Goal: Check status: Check status

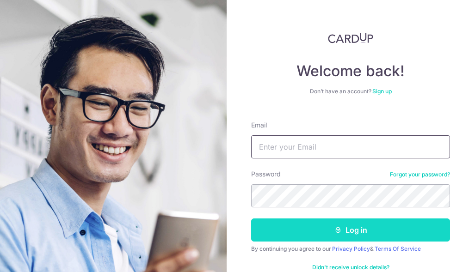
type input "[EMAIL_ADDRESS][DOMAIN_NAME]"
click at [340, 232] on button "Log in" at bounding box center [350, 230] width 199 height 23
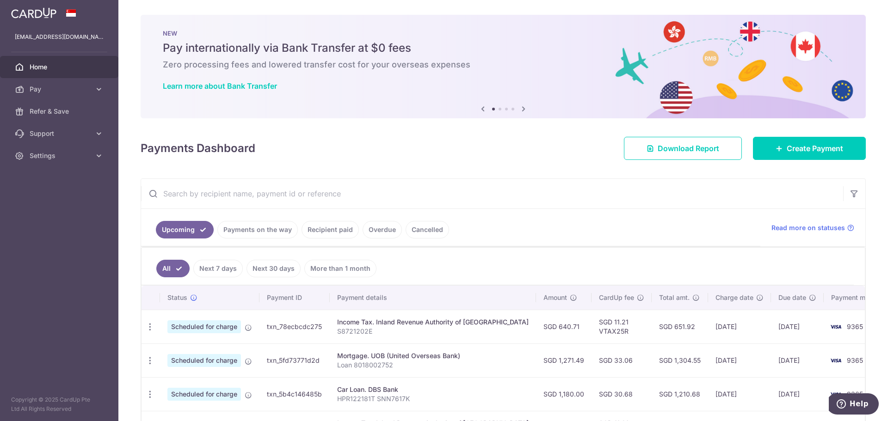
click at [311, 227] on link "Recipient paid" at bounding box center [329, 230] width 57 height 18
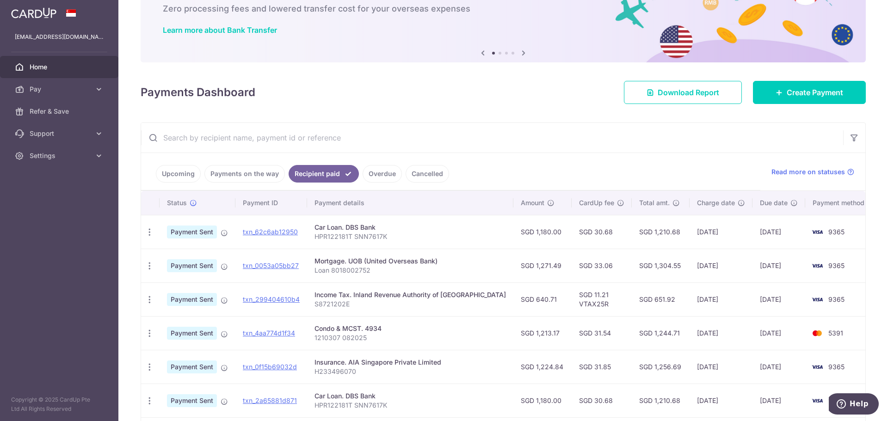
scroll to position [139, 0]
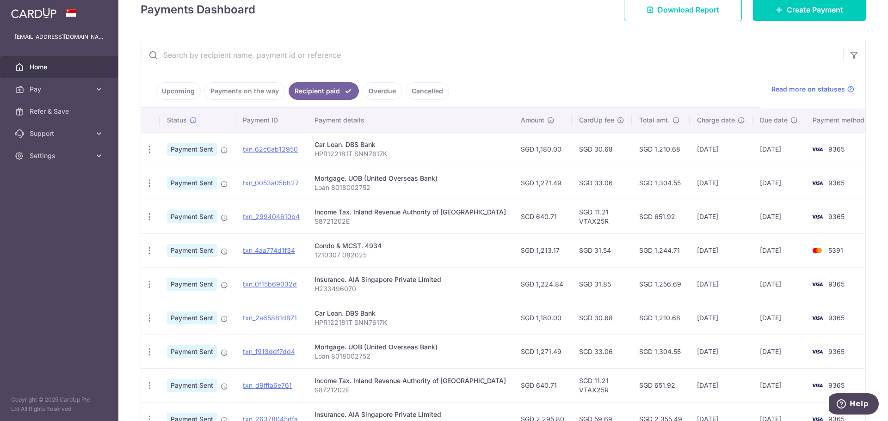
click at [341, 184] on p "Loan 8018002752" at bounding box center [409, 187] width 191 height 9
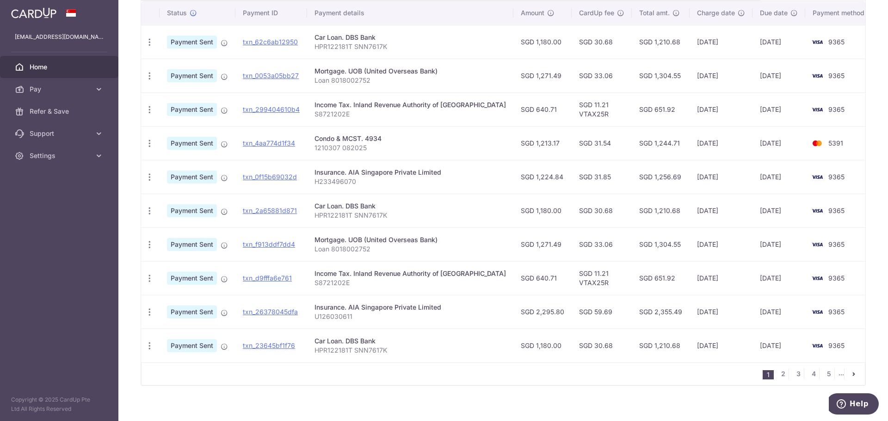
scroll to position [254, 0]
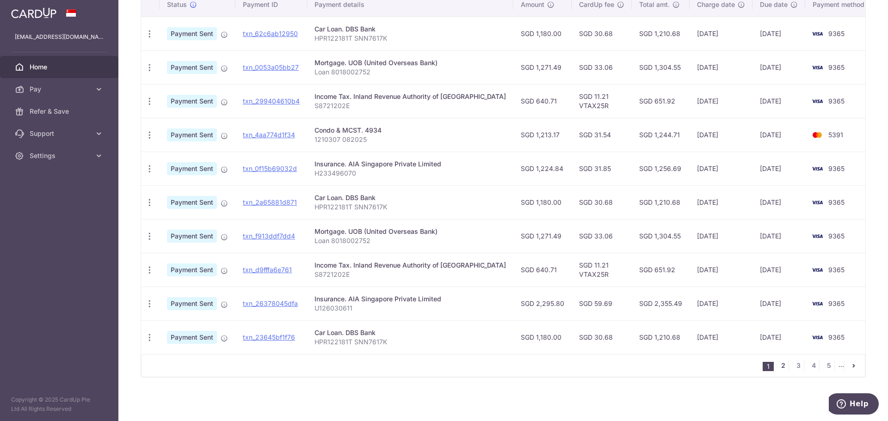
click at [474, 272] on link "2" at bounding box center [782, 365] width 11 height 11
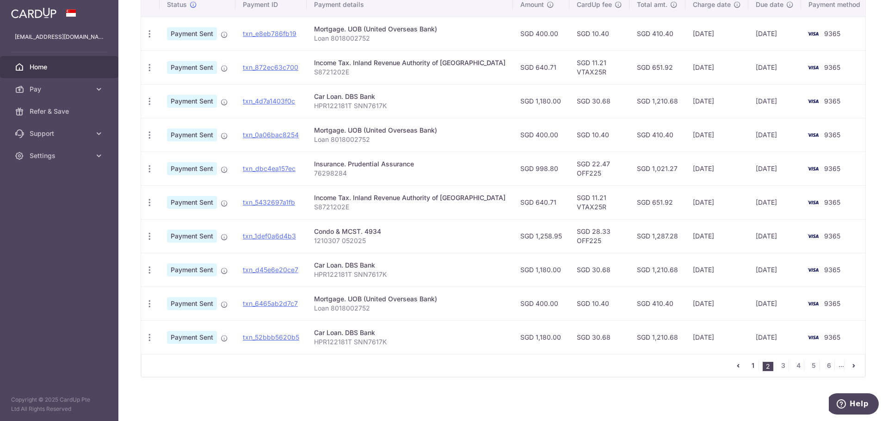
click at [474, 272] on link "1" at bounding box center [752, 365] width 11 height 11
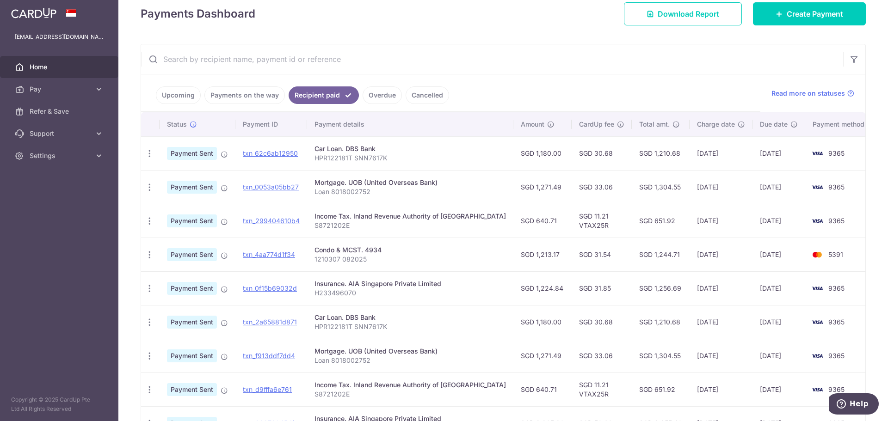
scroll to position [185, 0]
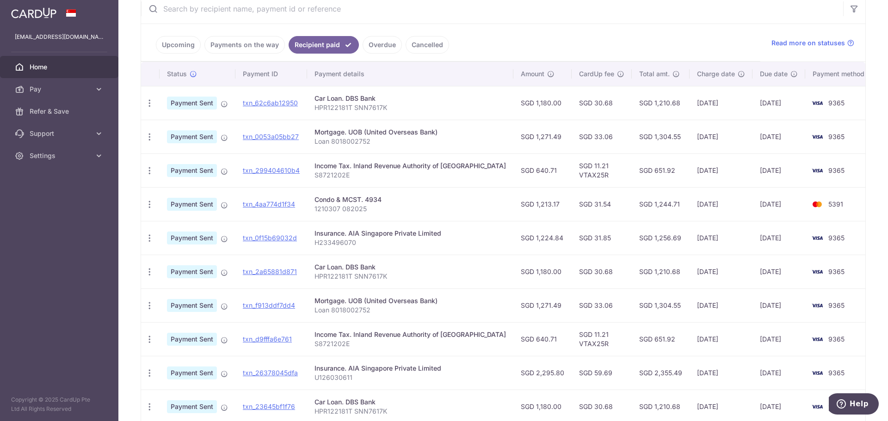
click at [379, 169] on div "Income Tax. Inland Revenue Authority of [GEOGRAPHIC_DATA]" at bounding box center [409, 165] width 191 height 9
drag, startPoint x: 530, startPoint y: 243, endPoint x: 464, endPoint y: 235, distance: 66.1
click at [464, 236] on tr "PDF Receipt Payment Sent txn_0f15b69032d Insurance. AIA Singapore Private Limit…" at bounding box center [508, 238] width 734 height 34
